Goal: Task Accomplishment & Management: Use online tool/utility

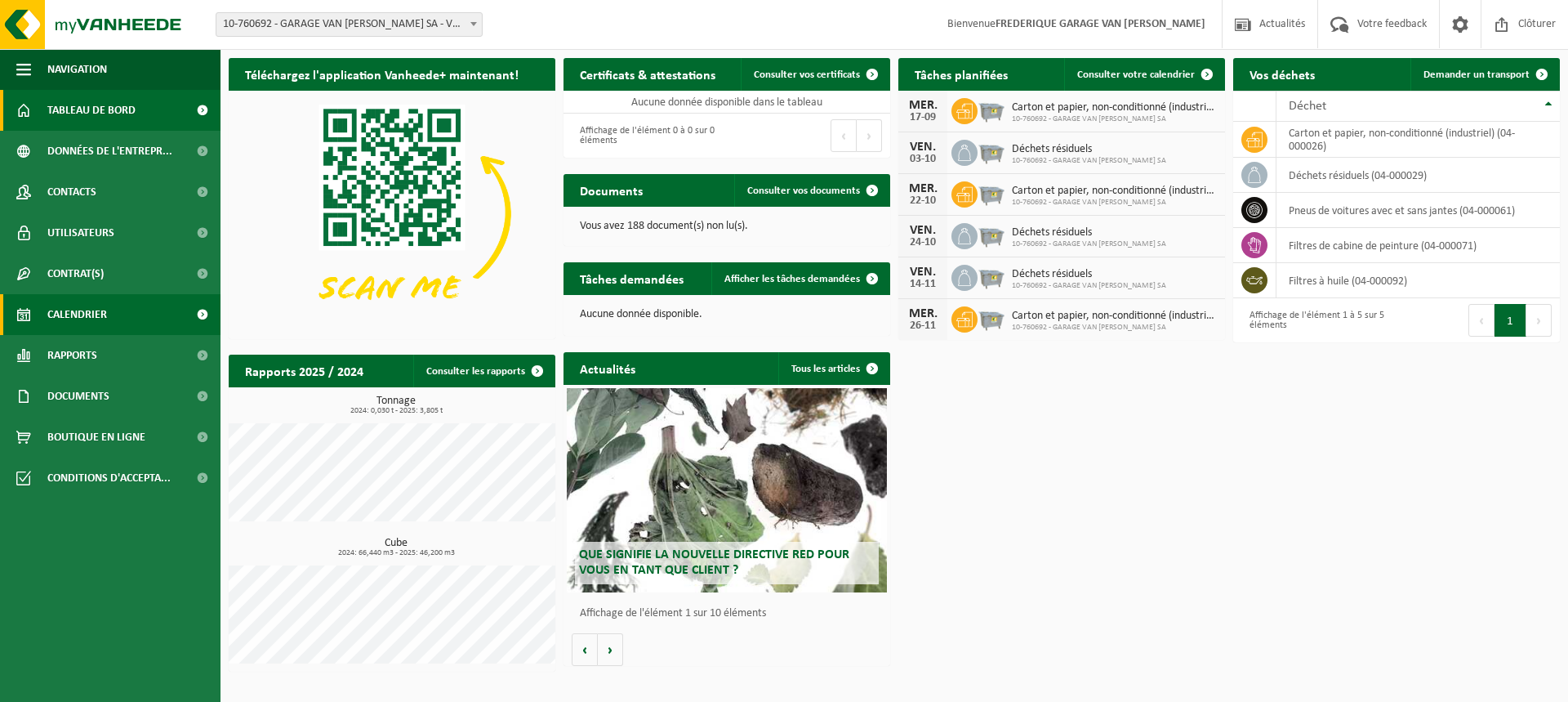
click at [82, 320] on span "Calendrier" at bounding box center [77, 314] width 59 height 40
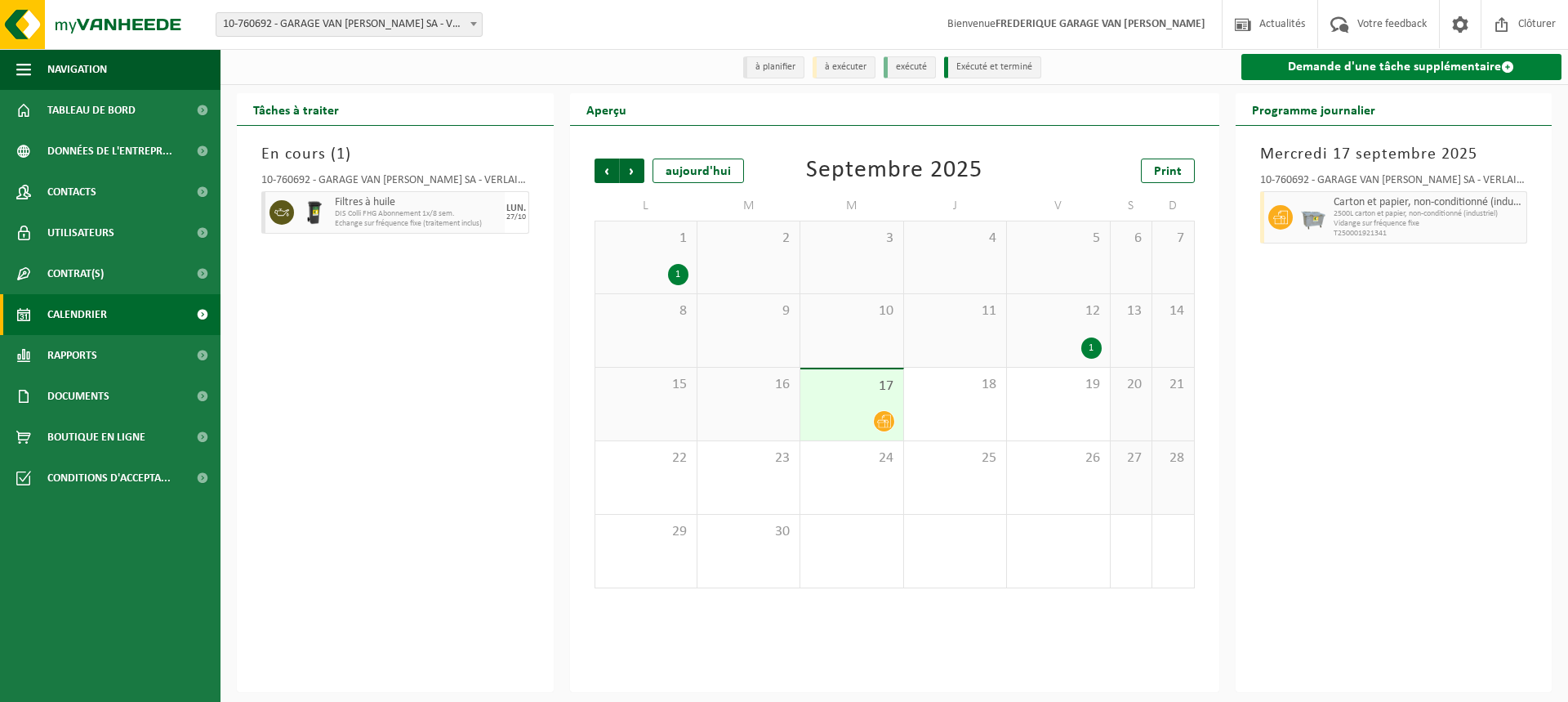
click at [1407, 72] on link "Demande d'une tâche supplémentaire" at bounding box center [1401, 67] width 321 height 26
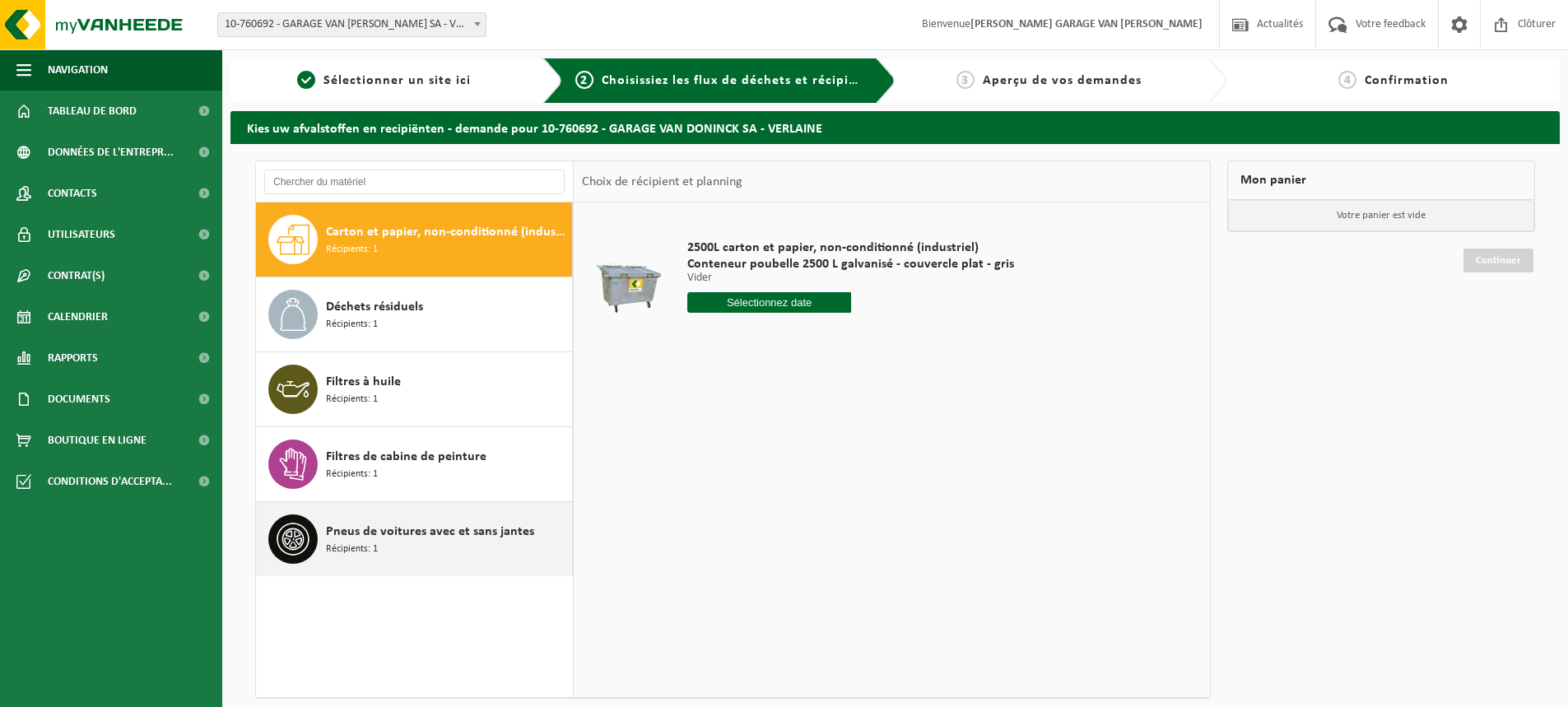
click at [441, 535] on span "Pneus de voitures avec et sans jantes" at bounding box center [430, 531] width 208 height 20
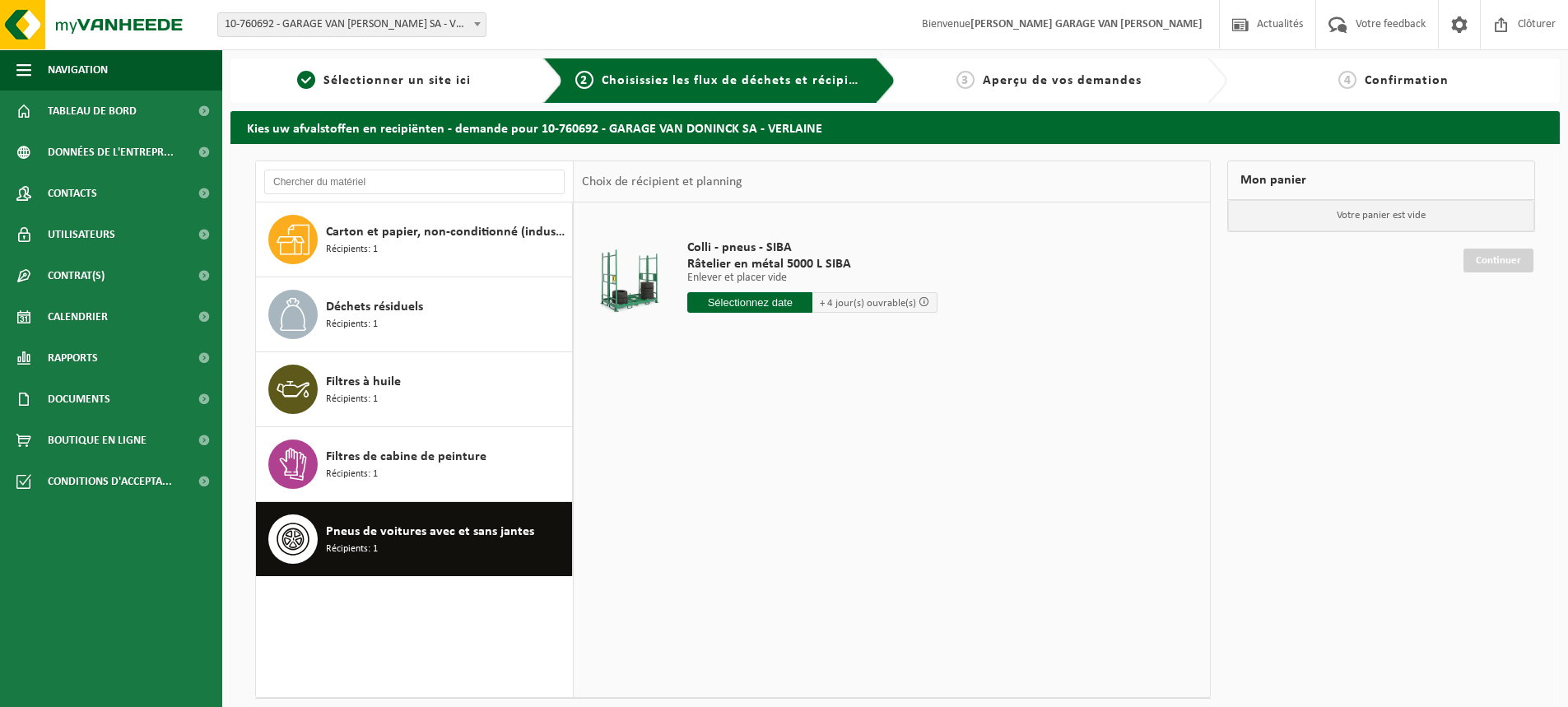
click at [757, 298] on input "text" at bounding box center [750, 302] width 125 height 21
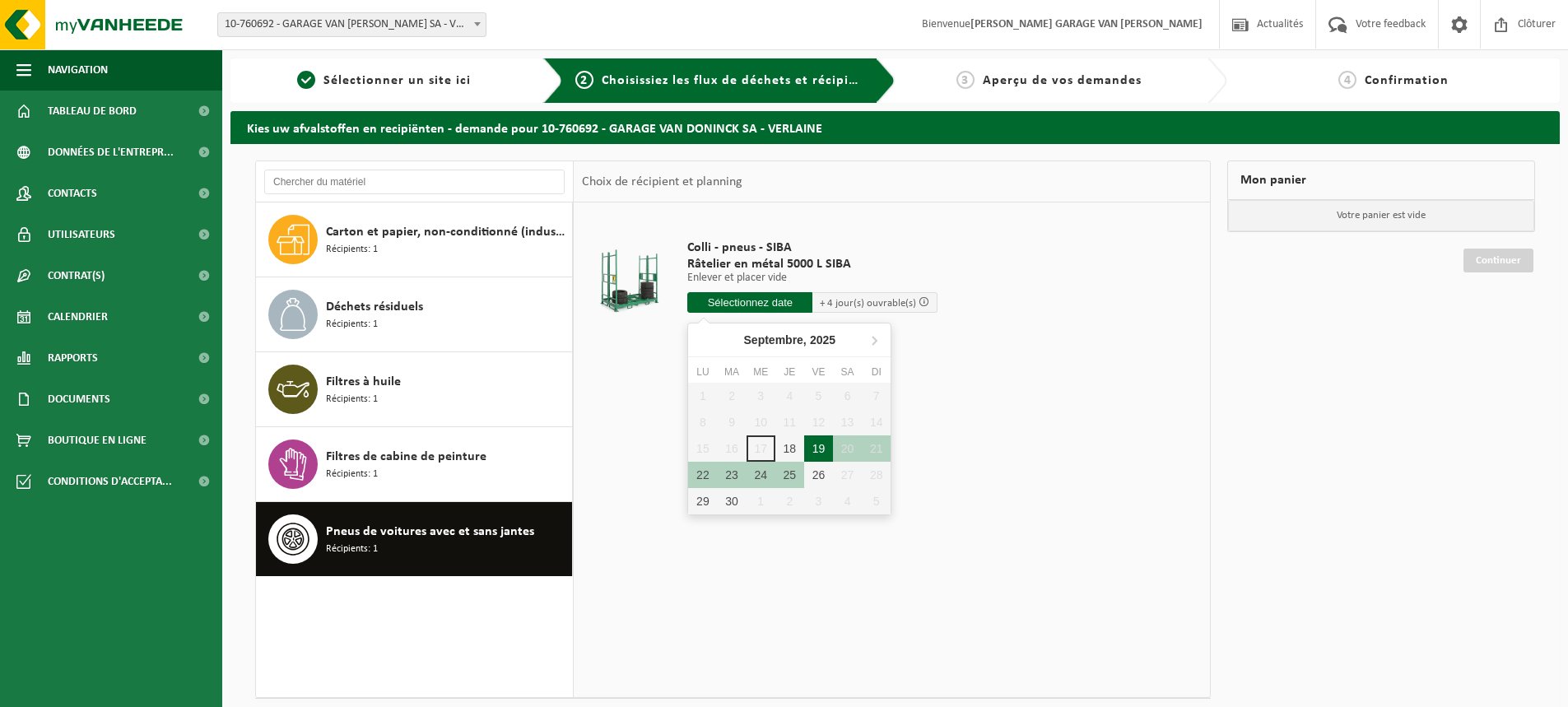
click at [810, 449] on div "19" at bounding box center [818, 448] width 29 height 26
type input "à partir de 2025-09-19"
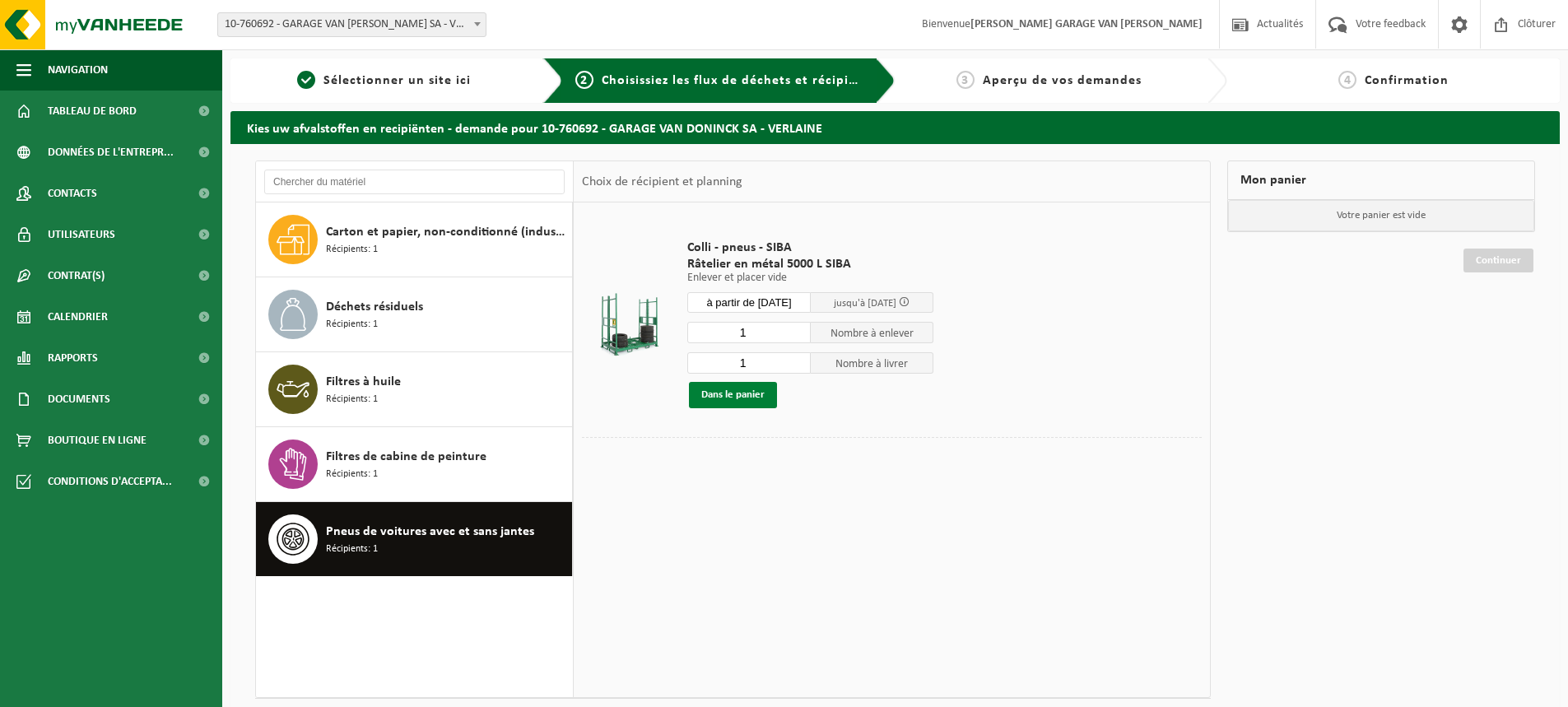
click at [743, 396] on button "Dans le panier" at bounding box center [733, 395] width 88 height 26
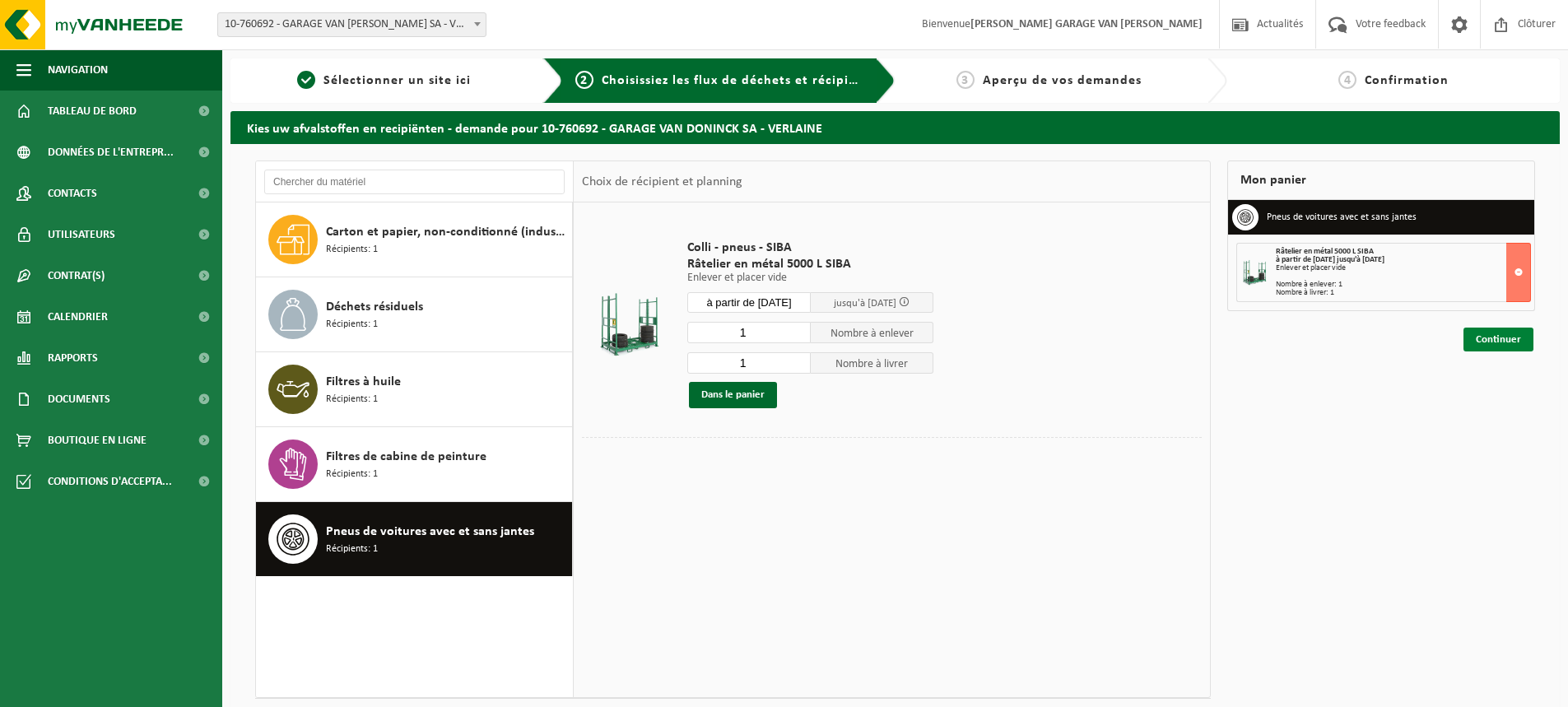
click at [1495, 346] on link "Continuer" at bounding box center [1498, 340] width 70 height 24
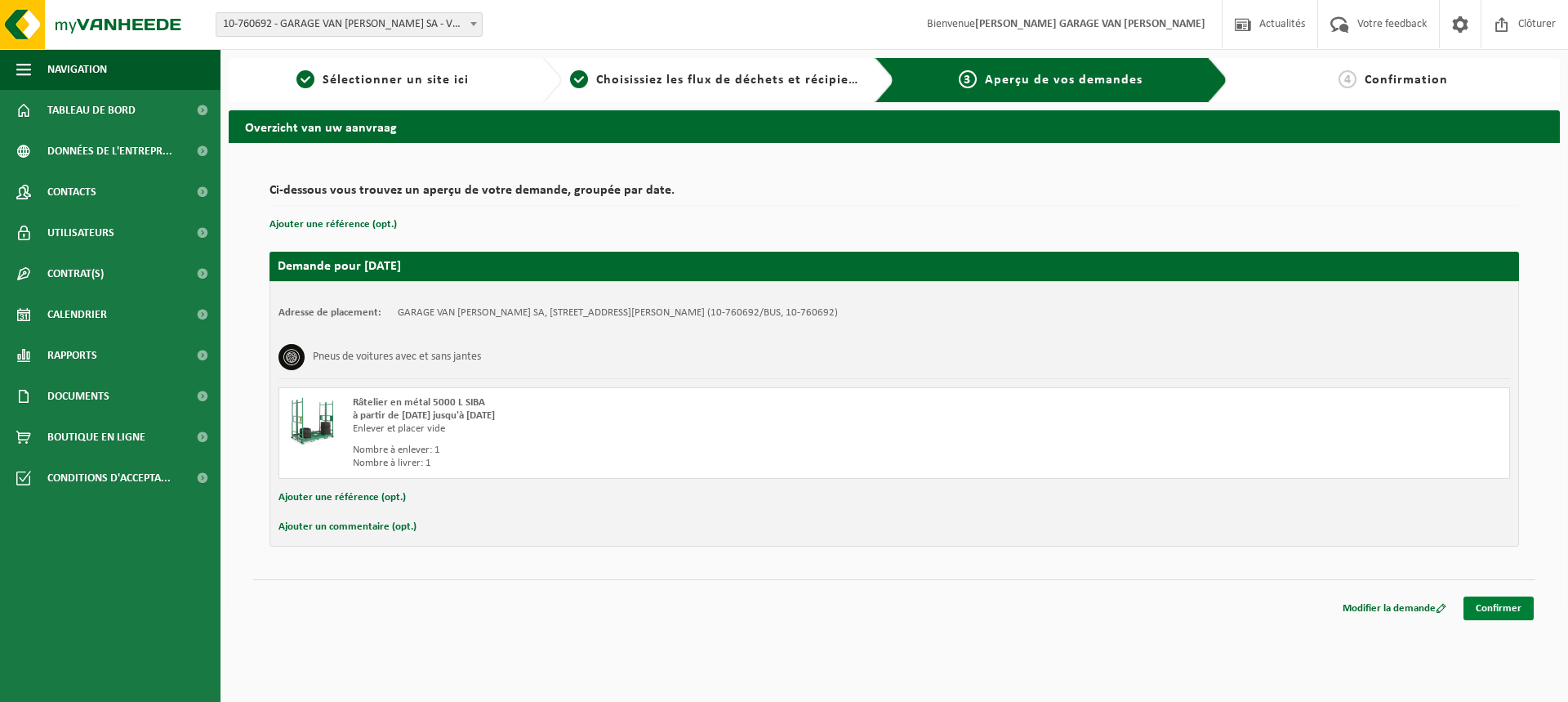
click at [1503, 607] on link "Confirmer" at bounding box center [1499, 608] width 71 height 24
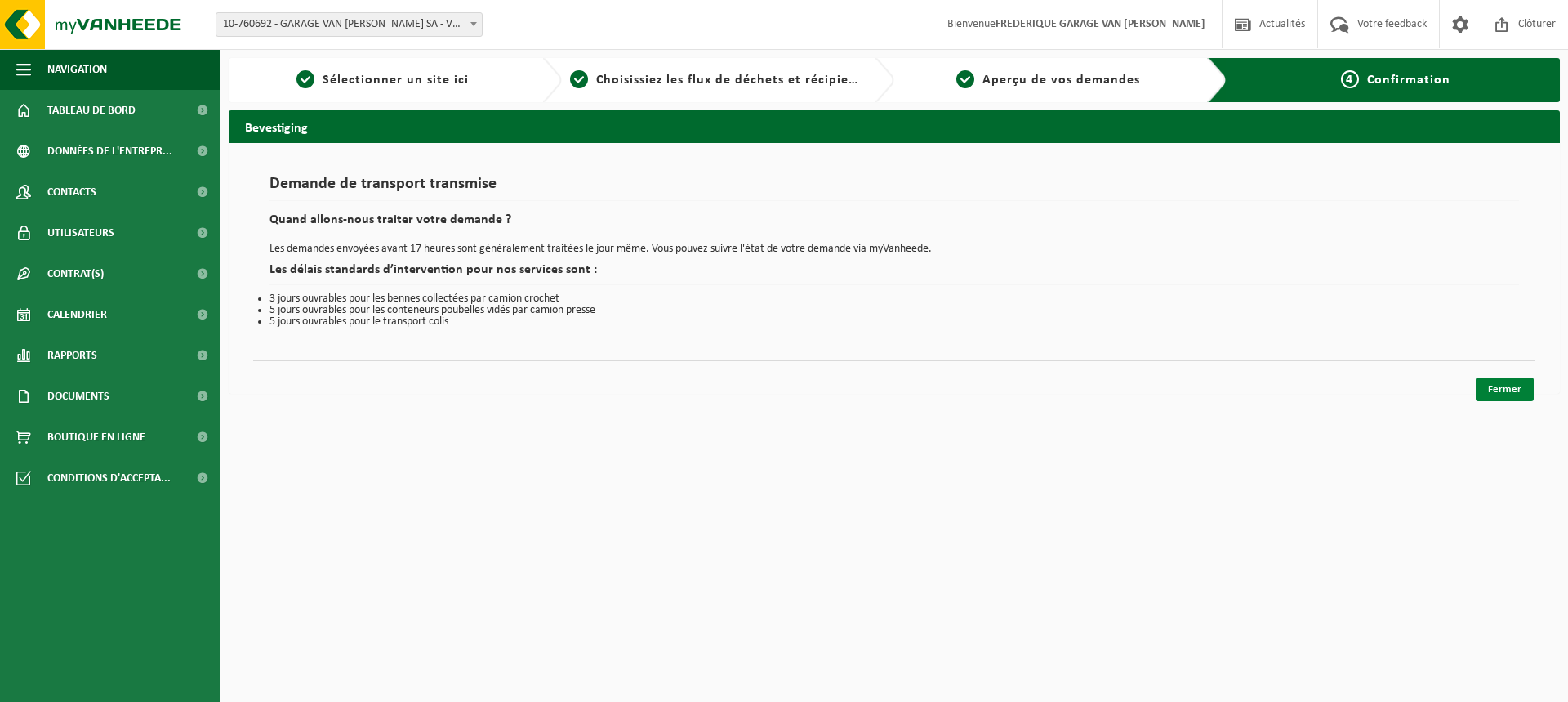
click at [1505, 380] on link "Fermer" at bounding box center [1504, 390] width 58 height 24
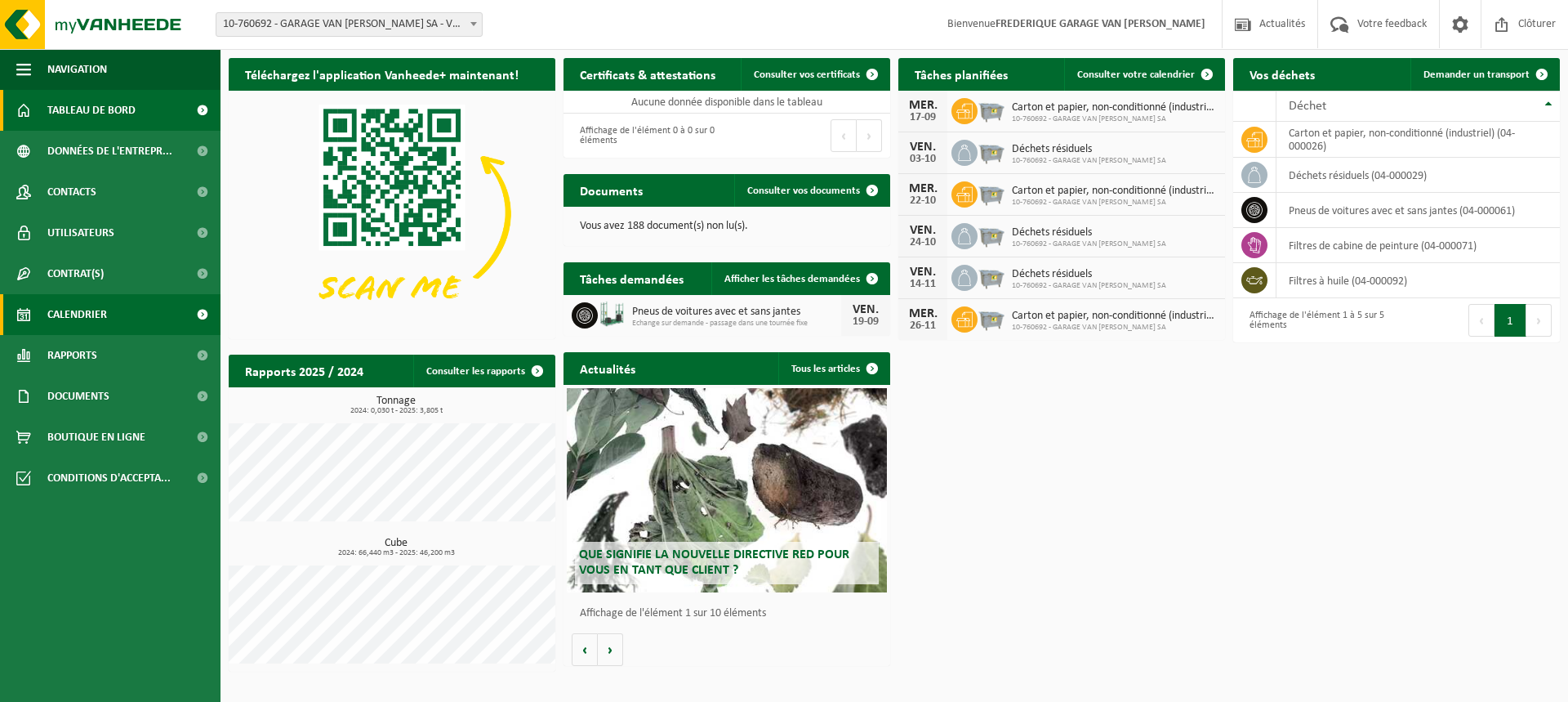
click at [114, 316] on link "Calendrier" at bounding box center [110, 314] width 220 height 40
